Goal: Task Accomplishment & Management: Manage account settings

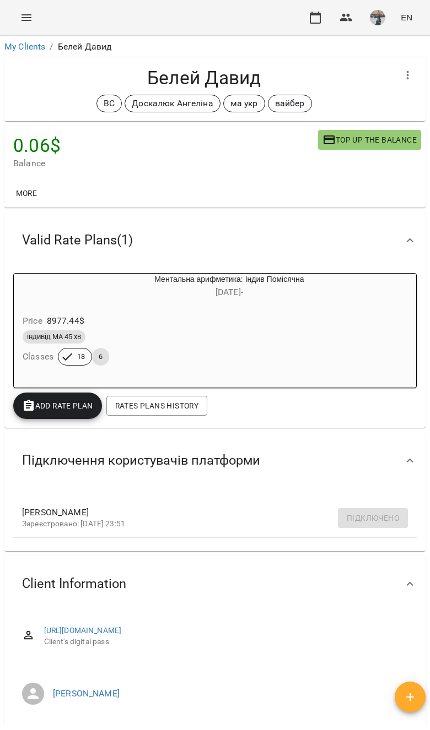
click at [37, 48] on link "My Clients" at bounding box center [24, 46] width 41 height 10
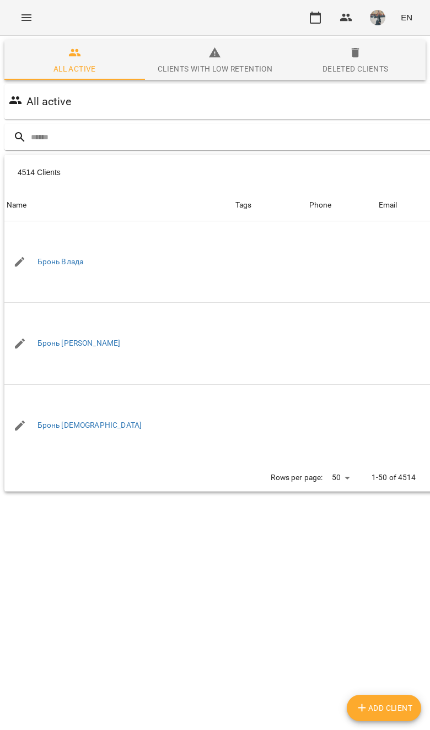
click at [371, 139] on input "text" at bounding box center [259, 137] width 457 height 18
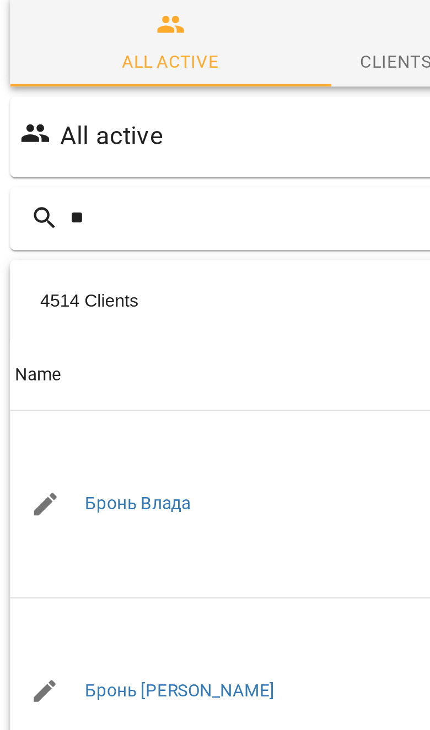
type input "*"
type input "******"
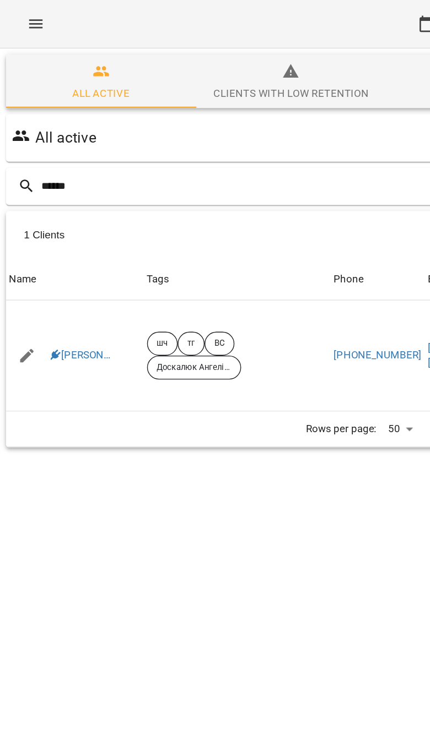
click at [50, 246] on td "[PERSON_NAME]" at bounding box center [55, 263] width 102 height 82
click at [65, 257] on link "[PERSON_NAME]" at bounding box center [60, 262] width 46 height 11
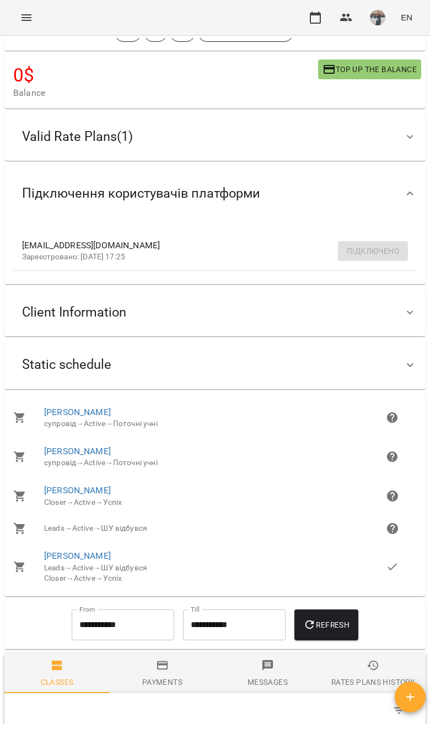
scroll to position [46, 0]
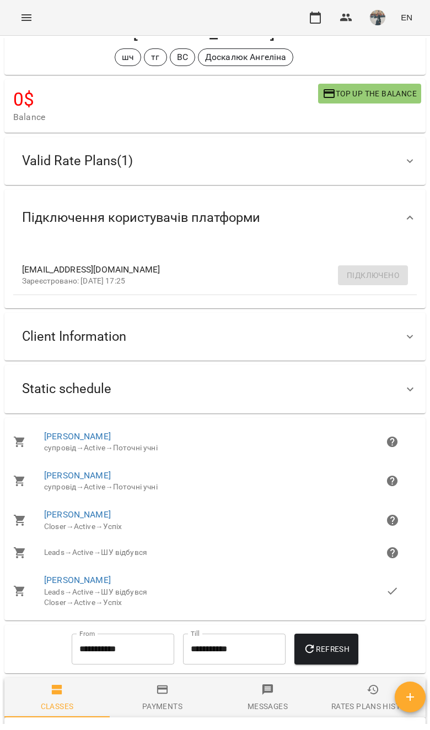
click at [311, 367] on div "Static schedule" at bounding box center [214, 389] width 421 height 48
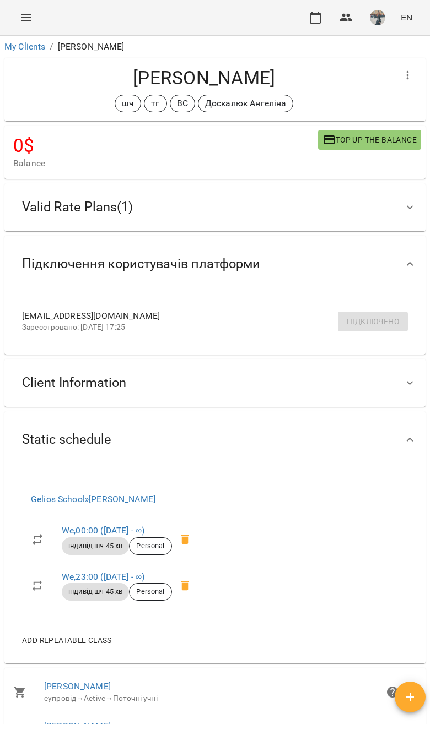
scroll to position [0, 0]
click at [9, 45] on link "My Clients" at bounding box center [24, 46] width 41 height 10
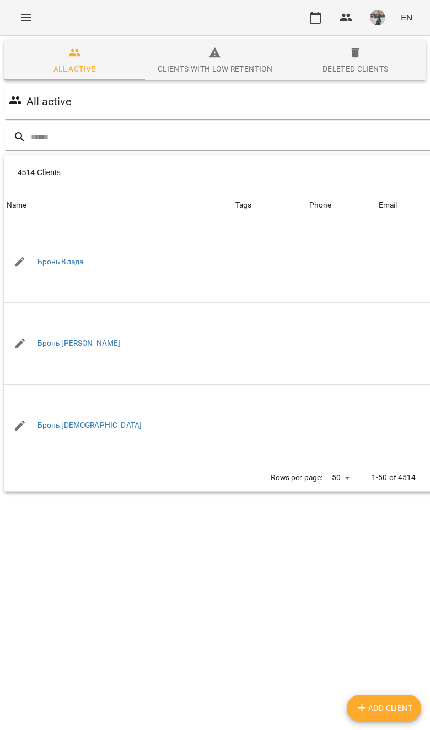
click at [251, 116] on div "All active" at bounding box center [249, 101] width 484 height 31
click at [256, 144] on input "text" at bounding box center [259, 137] width 457 height 18
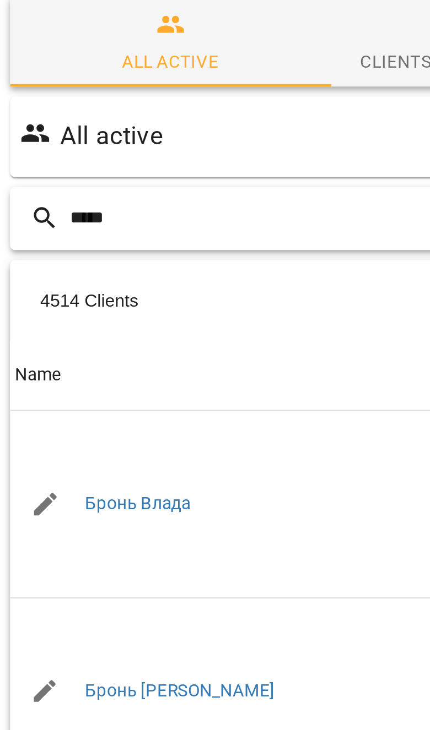
type input "*****"
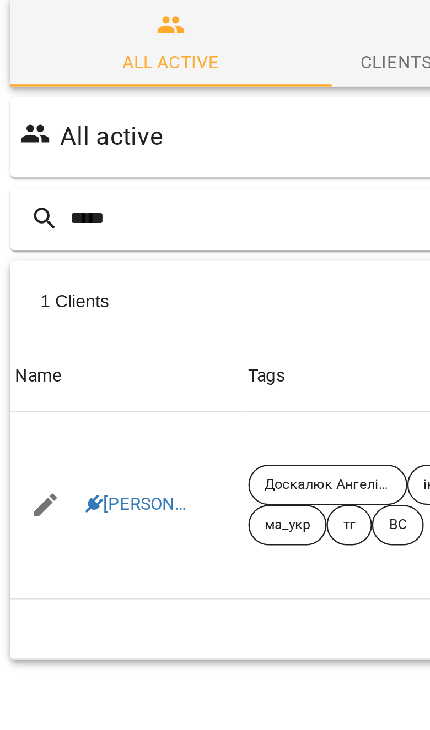
click at [59, 257] on link "[PERSON_NAME]" at bounding box center [60, 262] width 46 height 11
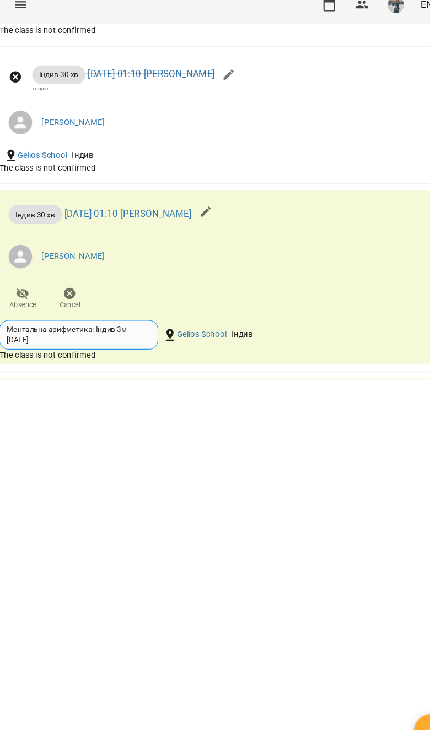
scroll to position [589, 0]
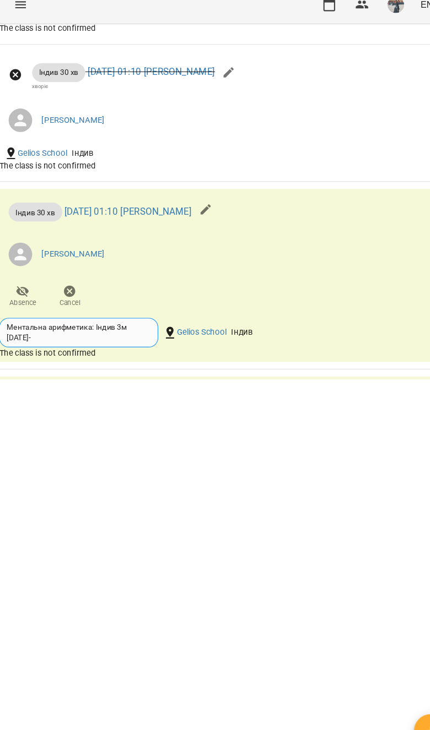
click at [38, 277] on button "Absence" at bounding box center [29, 291] width 44 height 31
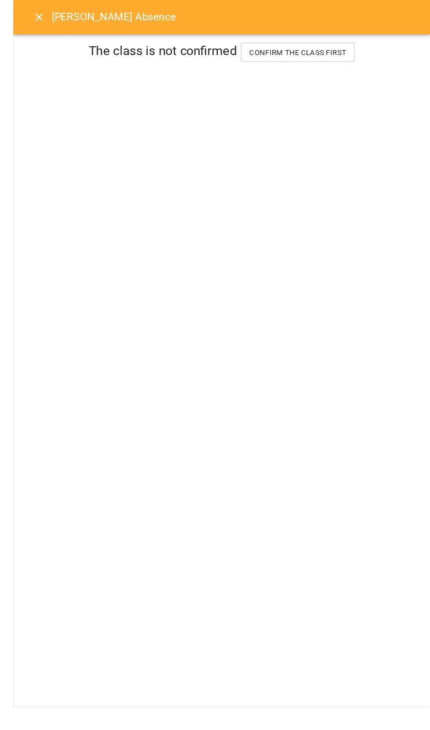
scroll to position [332, 0]
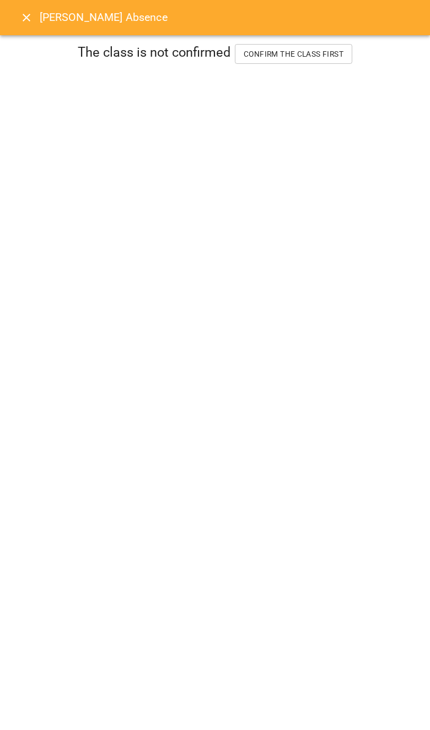
click at [17, 12] on button "Close" at bounding box center [26, 17] width 26 height 26
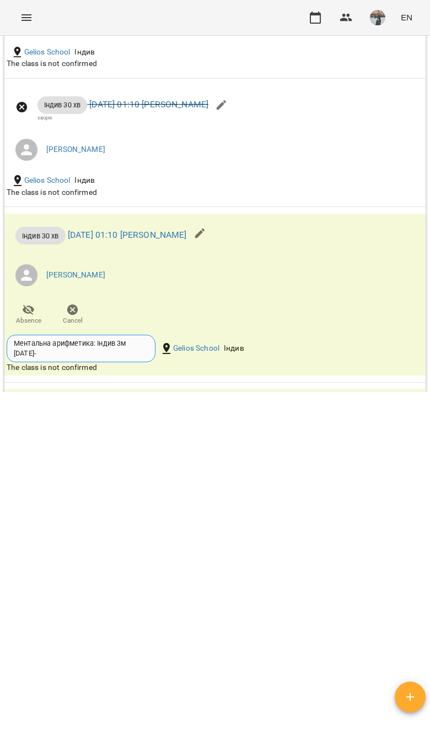
click at [67, 305] on icon "button" at bounding box center [72, 310] width 13 height 13
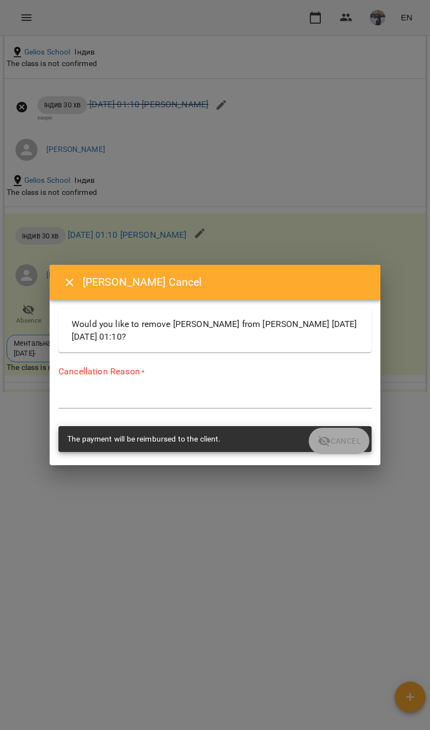
click at [186, 399] on textarea at bounding box center [214, 400] width 313 height 10
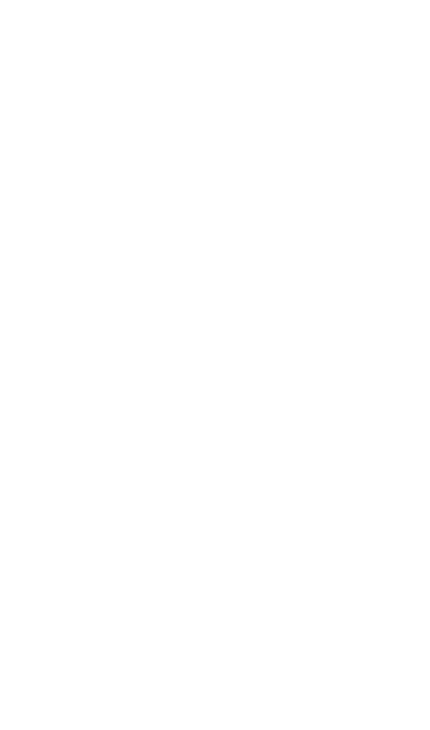
type textarea "*******"
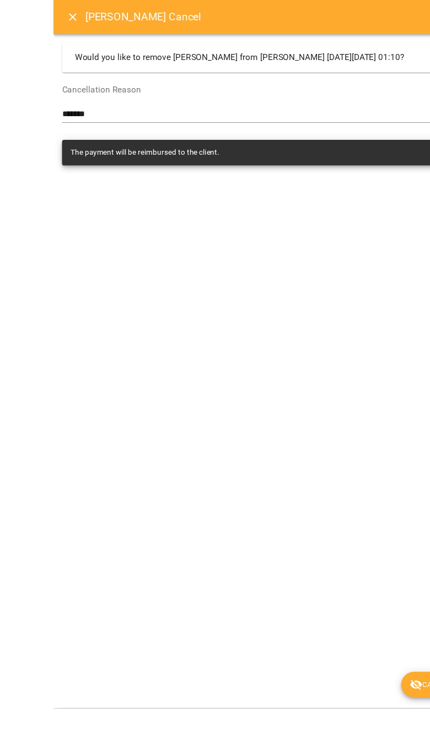
scroll to position [414, 0]
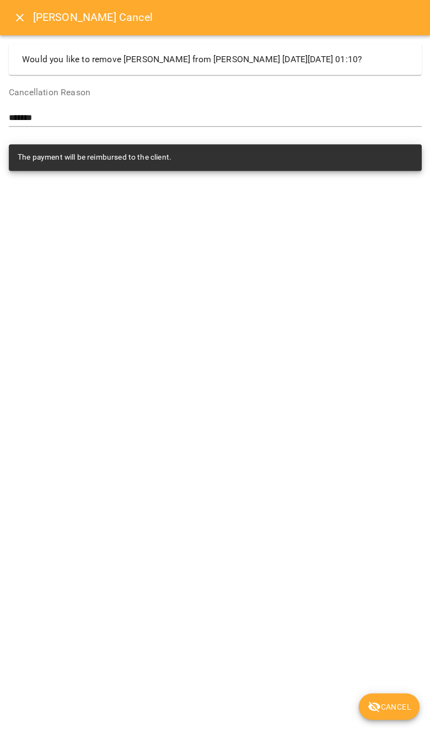
click at [389, 709] on span "Cancel" at bounding box center [388, 706] width 43 height 13
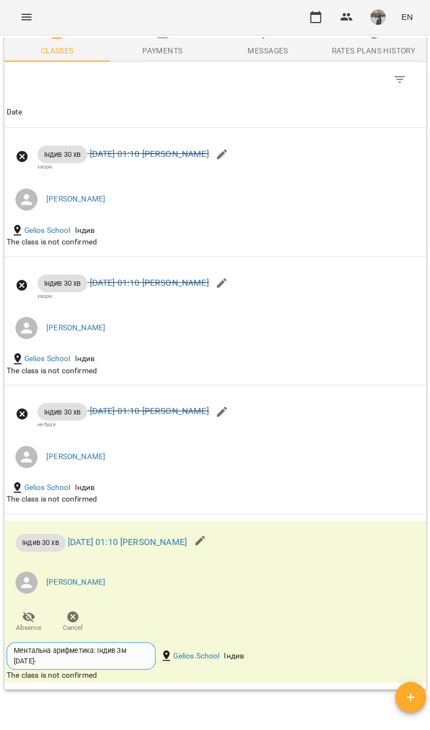
scroll to position [743, 0]
